Goal: Task Accomplishment & Management: Manage account settings

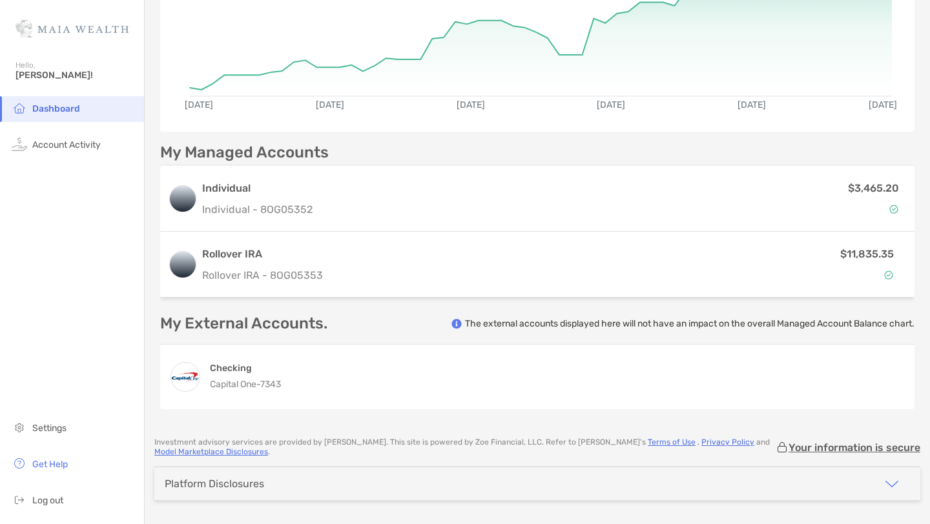
scroll to position [241, 0]
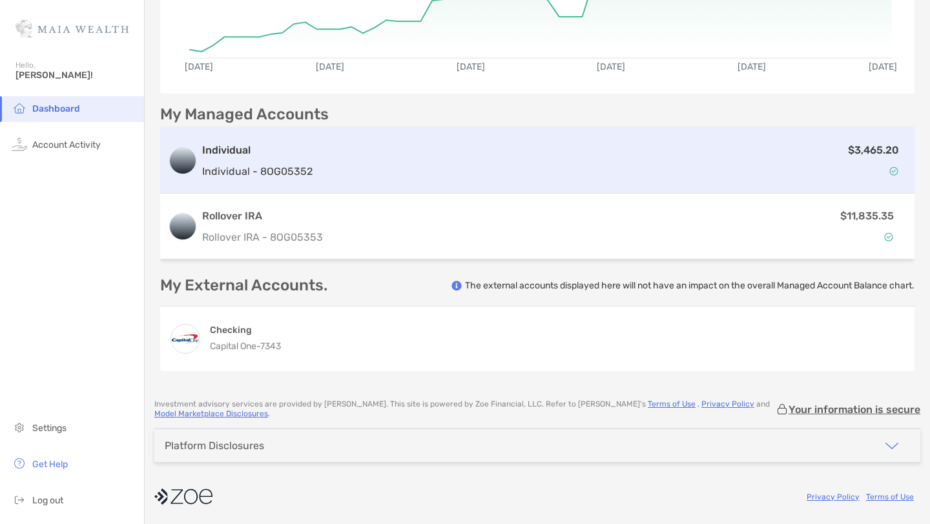
click at [398, 154] on div "$3,465.20" at bounding box center [612, 160] width 589 height 37
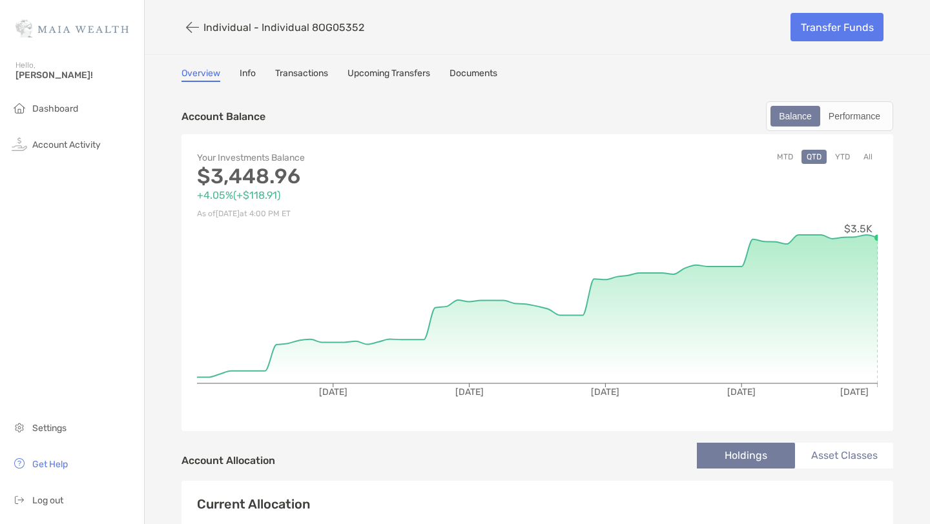
click at [300, 74] on link "Transactions" at bounding box center [301, 75] width 53 height 14
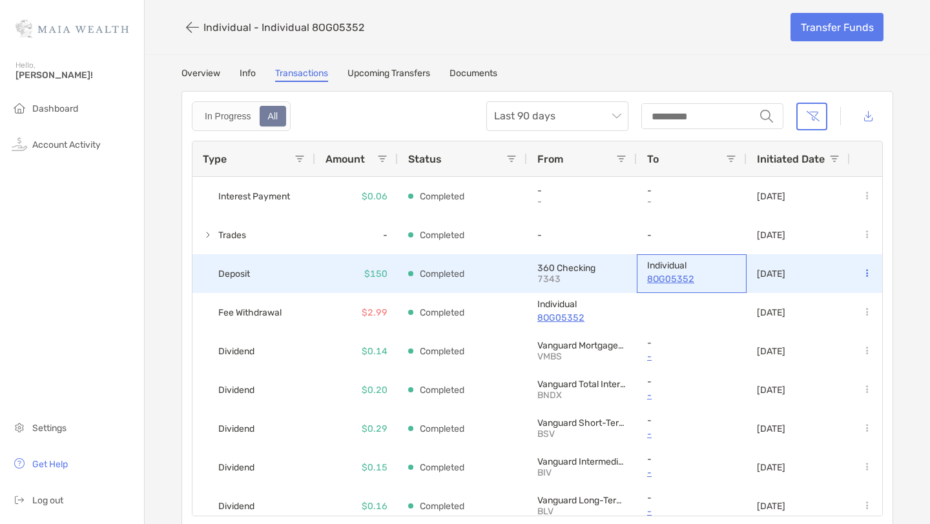
click at [667, 280] on p "8OG05352" at bounding box center [691, 279] width 89 height 16
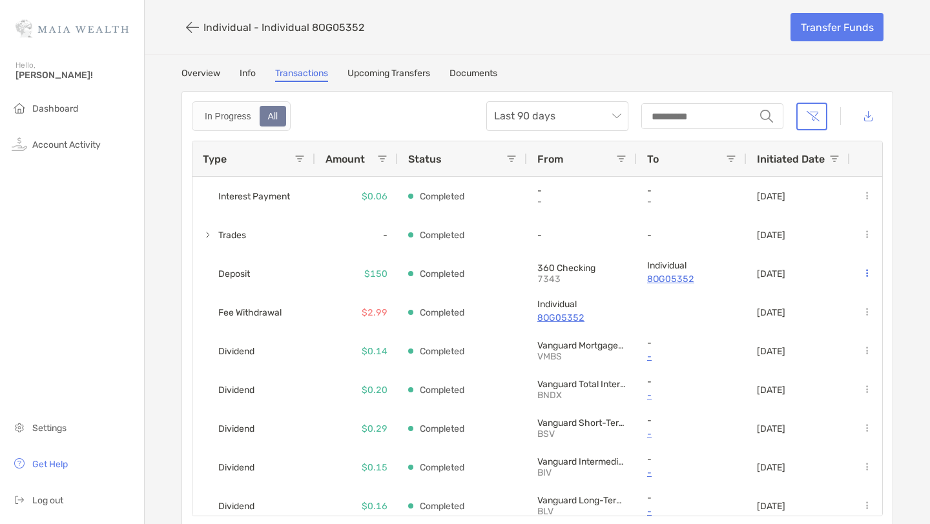
click at [399, 72] on link "Upcoming Transfers" at bounding box center [388, 75] width 83 height 14
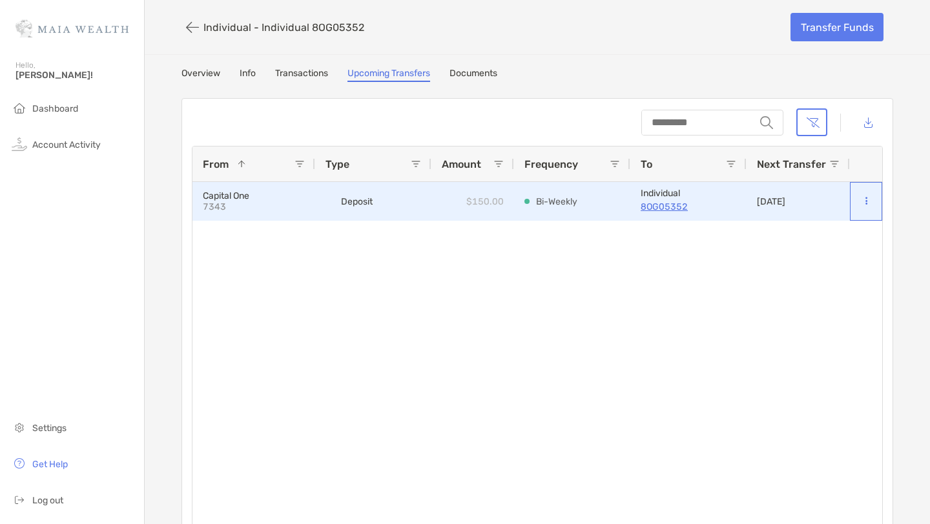
click at [869, 204] on button at bounding box center [866, 201] width 12 height 13
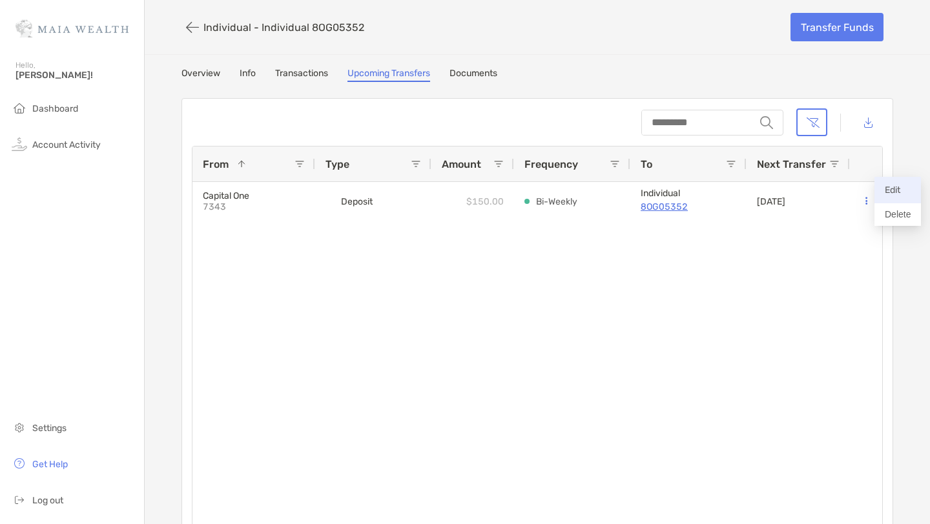
click at [891, 190] on p "Edit" at bounding box center [897, 190] width 26 height 16
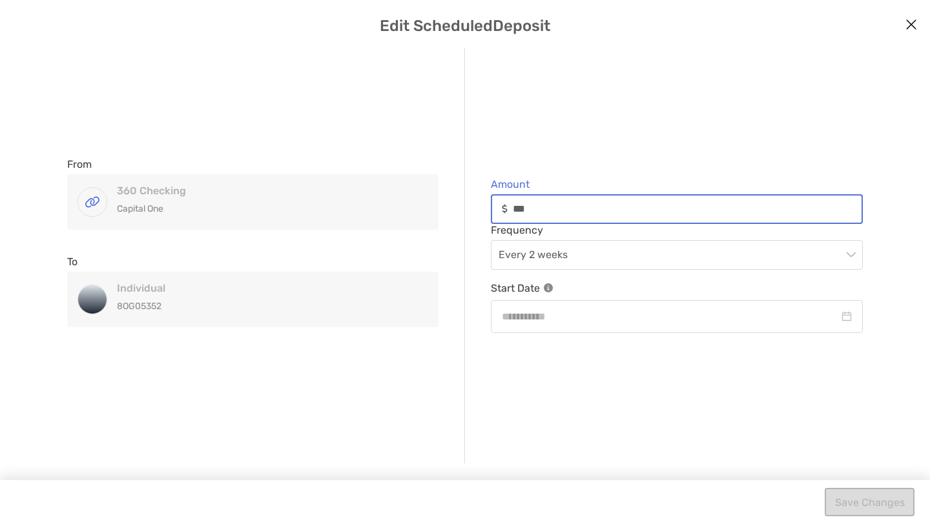
drag, startPoint x: 512, startPoint y: 207, endPoint x: 559, endPoint y: 208, distance: 47.2
click at [558, 208] on input "***" at bounding box center [687, 208] width 349 height 11
type input "**"
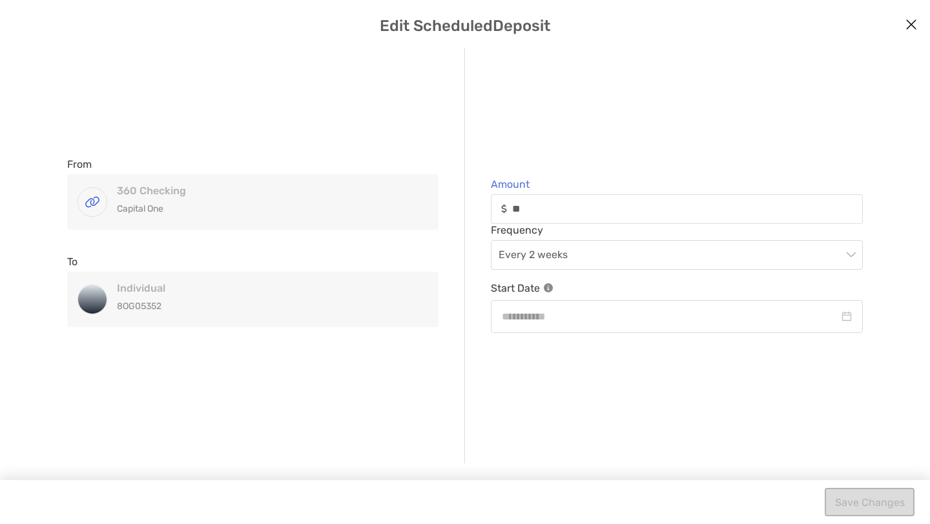
click at [551, 414] on div "From 360 Checking Capital One 360 Checking Capital One To Individual 8OG05352 I…" at bounding box center [464, 256] width 899 height 416
click at [844, 319] on div "modal" at bounding box center [677, 317] width 350 height 16
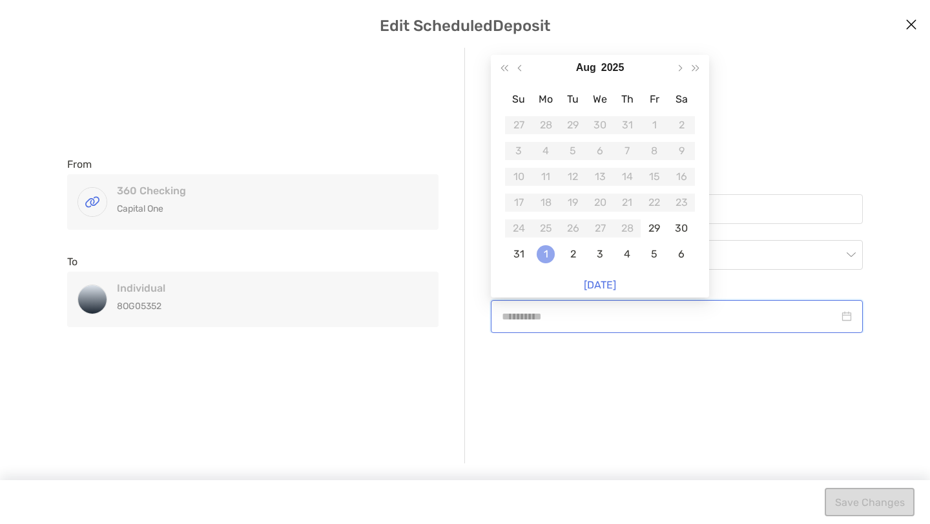
type input "**********"
click at [544, 258] on div "1" at bounding box center [545, 254] width 18 height 18
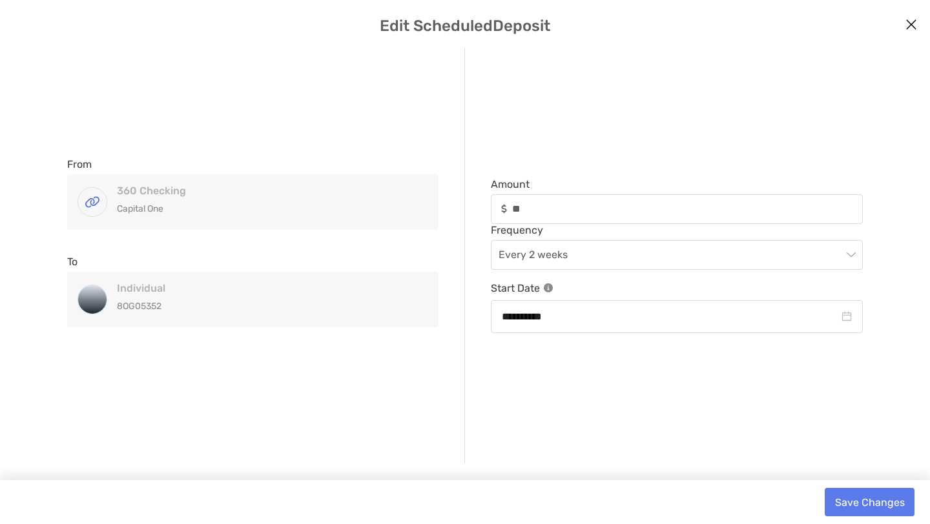
click at [541, 400] on div "**********" at bounding box center [464, 256] width 899 height 416
click at [855, 258] on div "Every 2 weeks" at bounding box center [677, 255] width 372 height 30
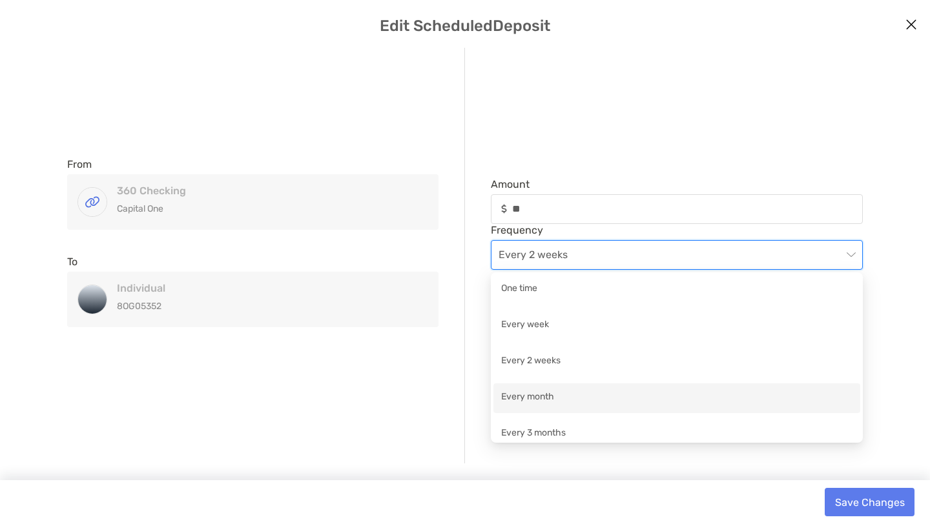
click at [631, 402] on div "Every month" at bounding box center [676, 398] width 351 height 16
click at [792, 258] on span "Every month" at bounding box center [676, 255] width 356 height 28
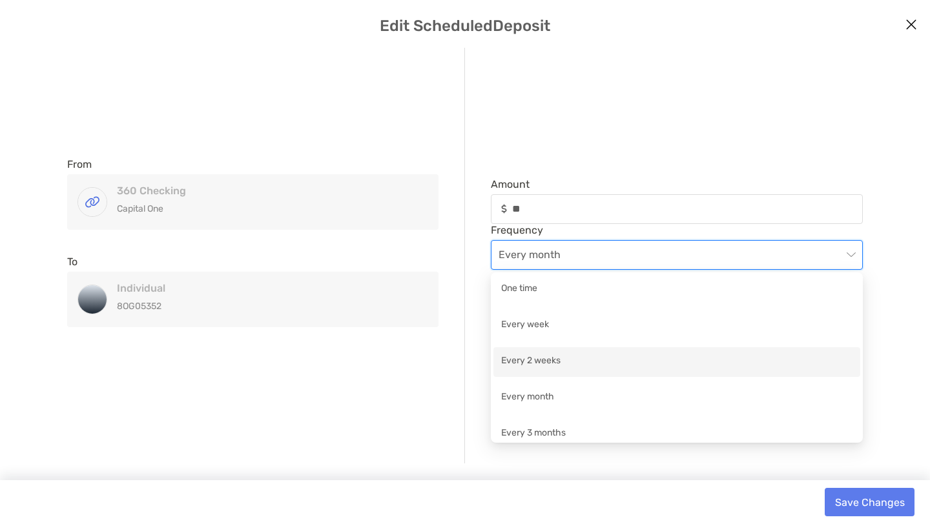
click at [636, 354] on div "Every 2 weeks" at bounding box center [676, 362] width 351 height 16
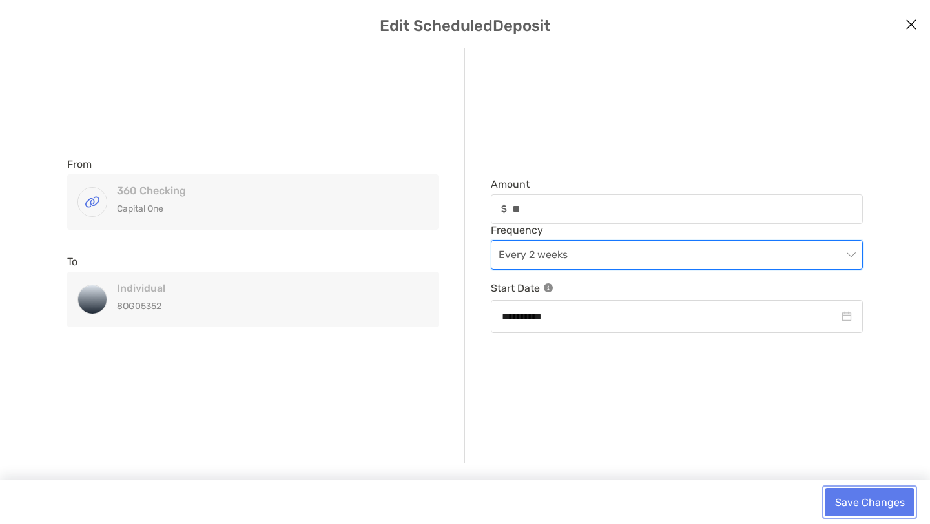
click at [845, 501] on button "Save Changes" at bounding box center [869, 502] width 90 height 28
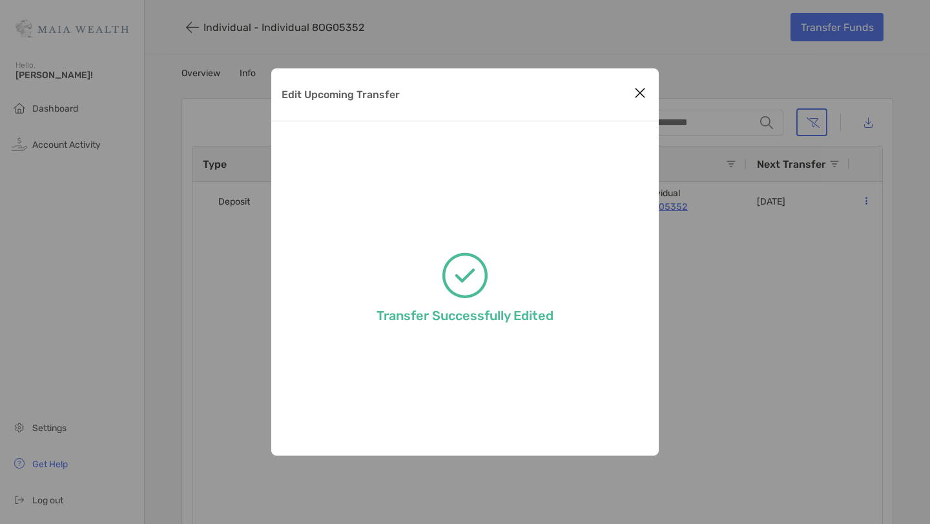
click at [636, 90] on icon "Close modal" at bounding box center [640, 92] width 12 height 15
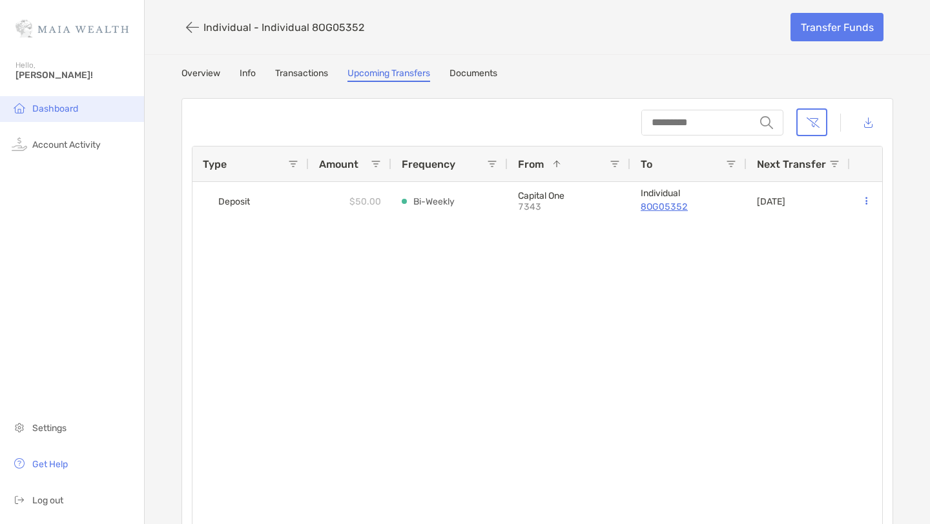
click at [56, 110] on span "Dashboard" at bounding box center [55, 108] width 46 height 11
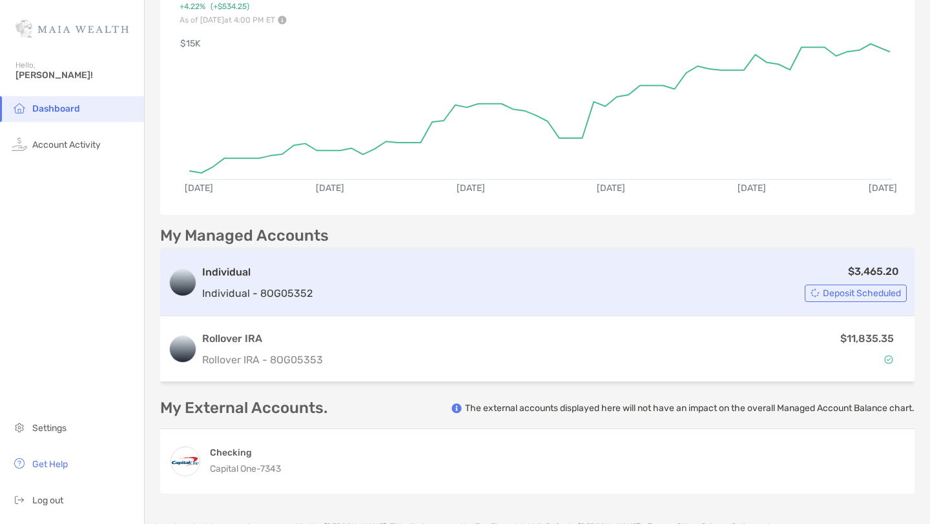
scroll to position [134, 0]
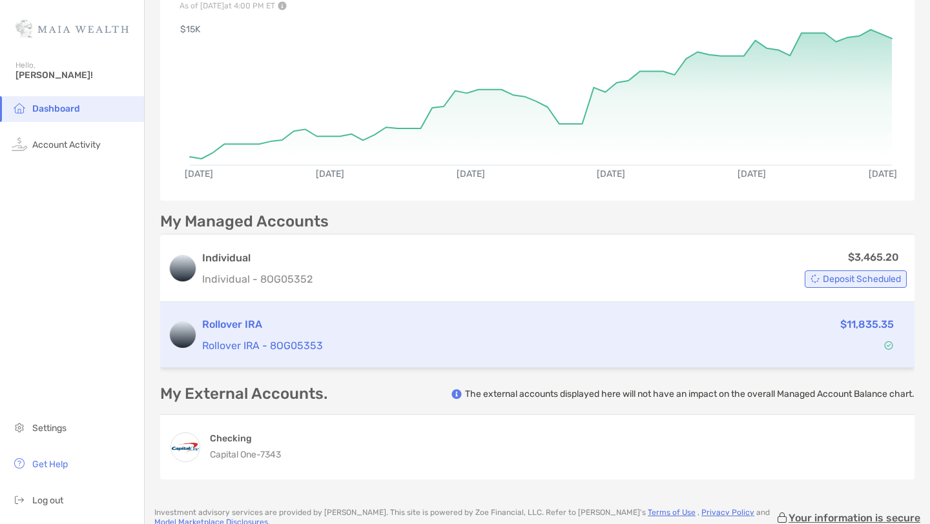
click at [474, 341] on p "Rollover IRA - 8OG05353" at bounding box center [426, 346] width 449 height 16
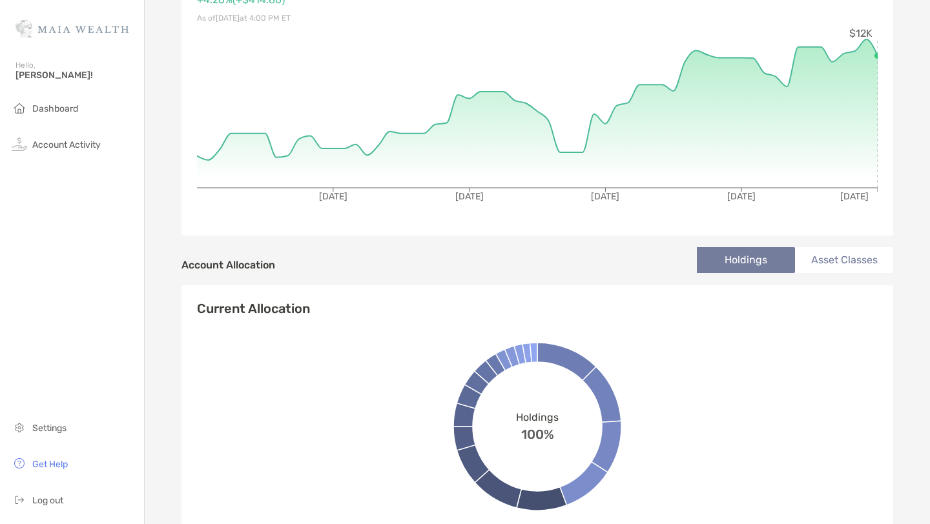
scroll to position [199, 0]
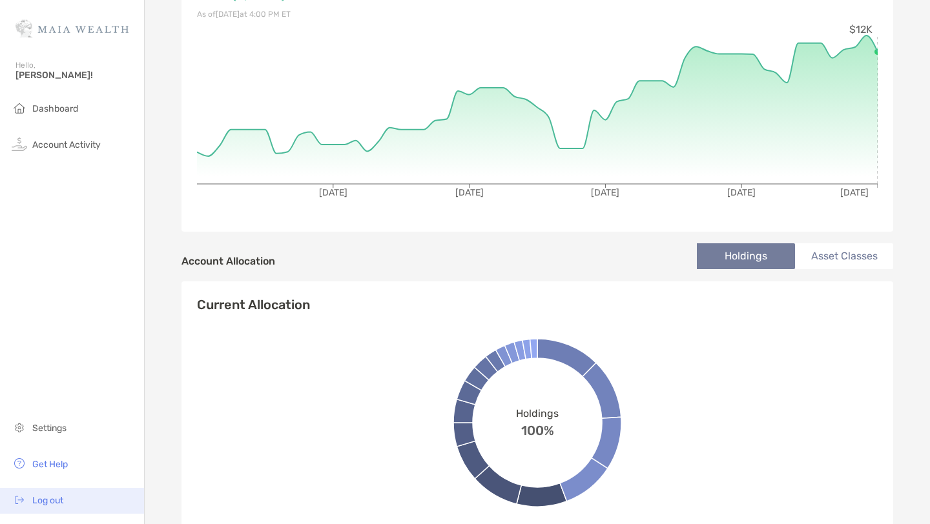
click at [41, 499] on span "Log out" at bounding box center [47, 500] width 31 height 11
